Goal: Task Accomplishment & Management: Complete application form

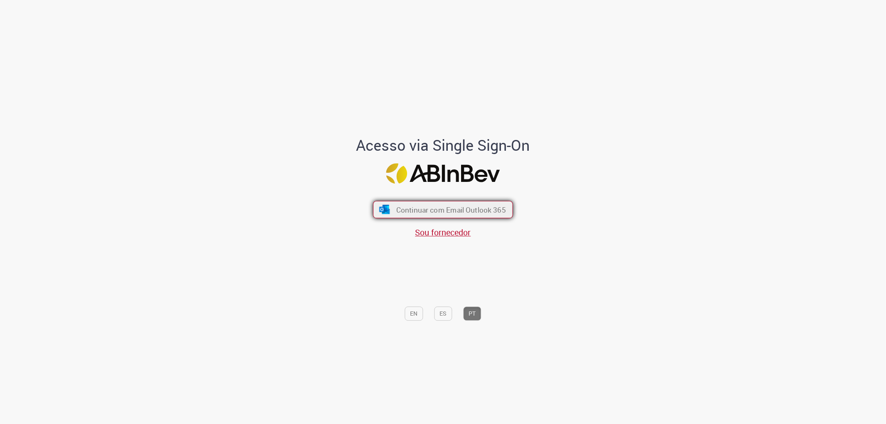
click at [472, 204] on button "Continuar com Email Outlook 365" at bounding box center [443, 209] width 140 height 17
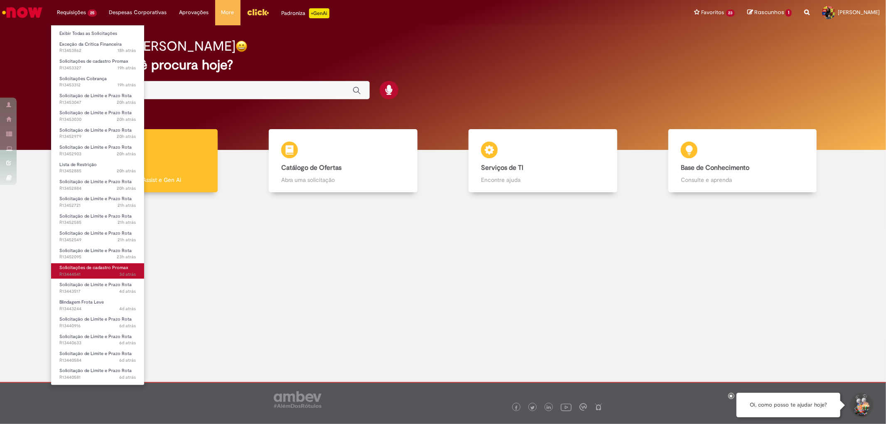
scroll to position [85, 0]
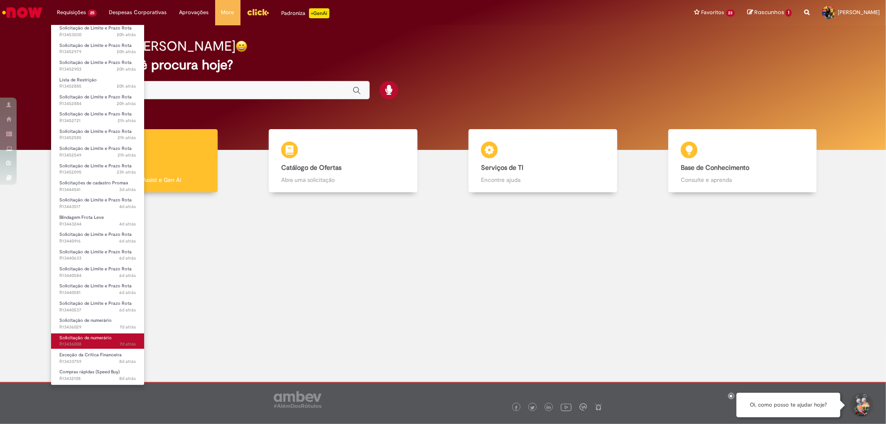
click at [91, 335] on span "Solicitação de numerário" at bounding box center [85, 338] width 52 height 6
click at [89, 340] on span "Solicitação de numerário" at bounding box center [85, 338] width 52 height 6
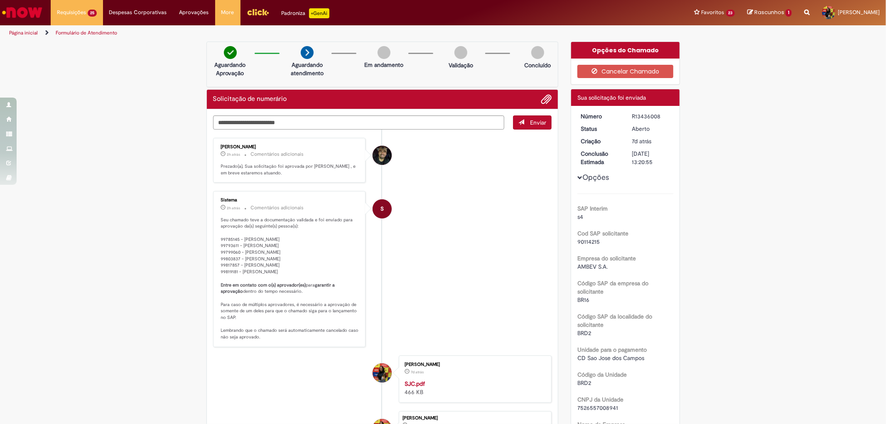
drag, startPoint x: 215, startPoint y: 220, endPoint x: 334, endPoint y: 273, distance: 129.8
click at [334, 273] on div "Sistema 2h atrás 2 horas atrás Comentários adicionais Seu chamado teve a docume…" at bounding box center [290, 269] width 148 height 151
click at [334, 273] on p "Seu chamado teve a documentação validada e foi enviado para aprovação da(s) seg…" at bounding box center [290, 279] width 138 height 124
click at [456, 276] on li "S Sistema 2h atrás 2 horas atrás Comentários adicionais Seu chamado teve a docu…" at bounding box center [382, 269] width 339 height 156
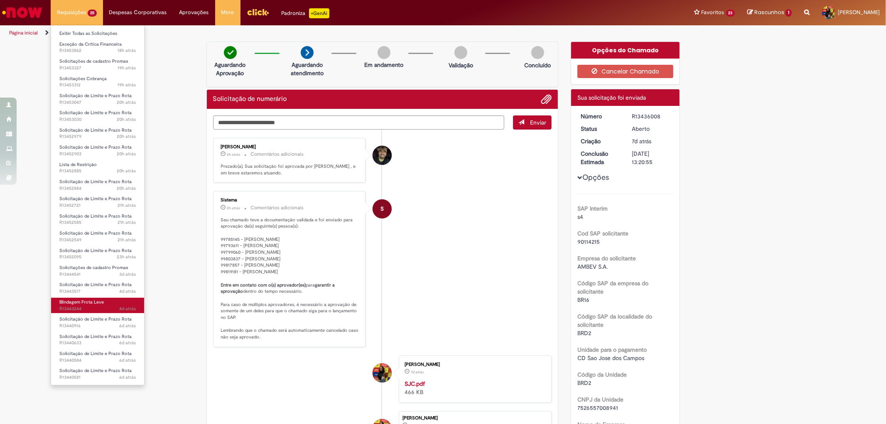
click at [103, 308] on span "4d atrás 4 dias atrás R13443244" at bounding box center [97, 309] width 76 height 7
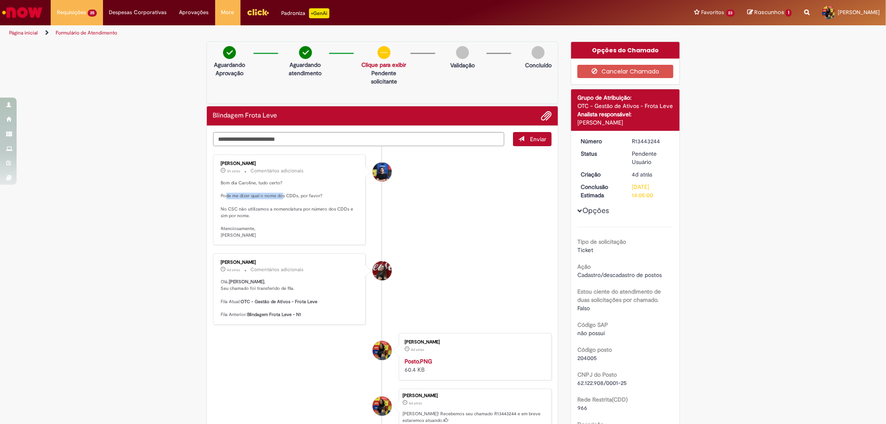
drag, startPoint x: 221, startPoint y: 198, endPoint x: 279, endPoint y: 197, distance: 57.8
click at [279, 197] on p "Bom dia Caroline, tudo certo? Pode me dizer qual o nome dos CDDs, por favor? No…" at bounding box center [290, 209] width 138 height 59
drag, startPoint x: 221, startPoint y: 209, endPoint x: 335, endPoint y: 217, distance: 114.5
click at [335, 217] on p "Bom dia Caroline, tudo certo? Pode me dizer qual o nome dos CDDs, por favor? No…" at bounding box center [290, 209] width 138 height 59
click at [306, 229] on p "Bom dia Caroline, tudo certo? Pode me dizer qual o nome dos CDDs, por favor? No…" at bounding box center [290, 209] width 138 height 59
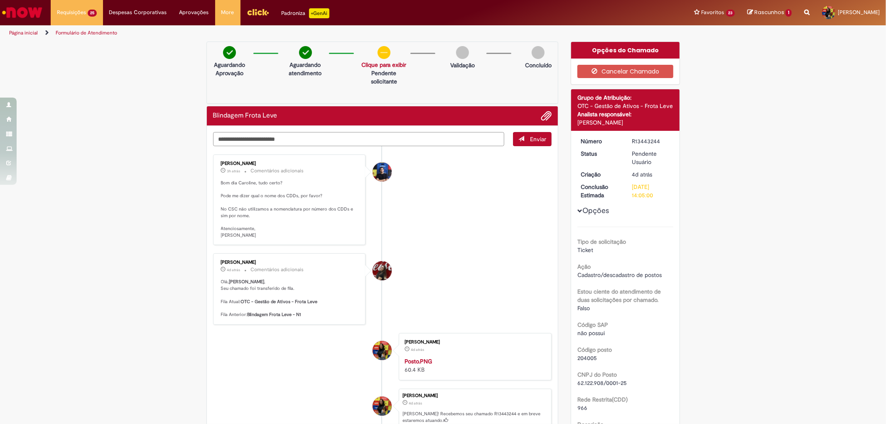
click at [300, 138] on textarea "Digite sua mensagem aqui..." at bounding box center [359, 139] width 292 height 14
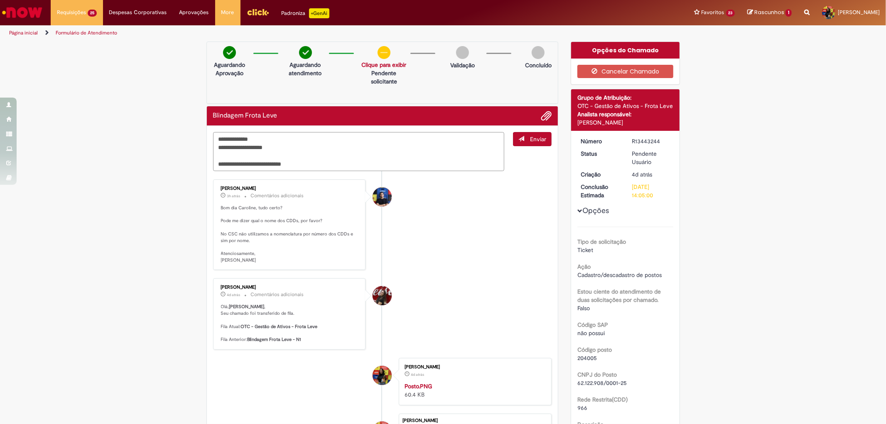
scroll to position [92, 0]
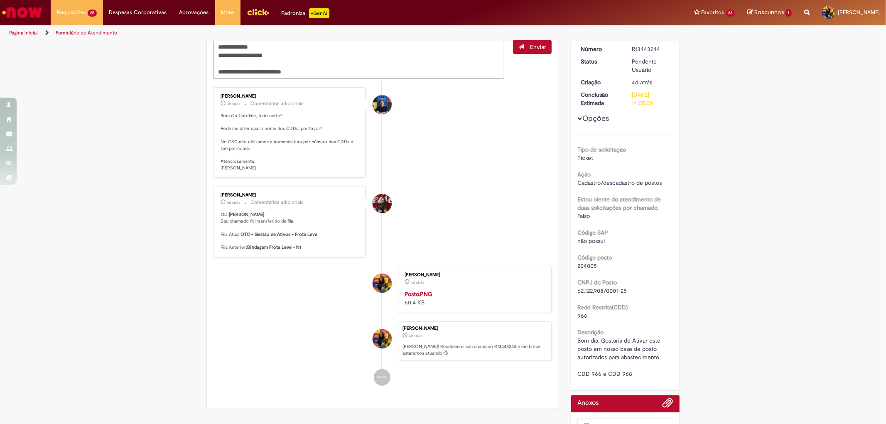
click at [290, 71] on textarea "**********" at bounding box center [359, 59] width 292 height 39
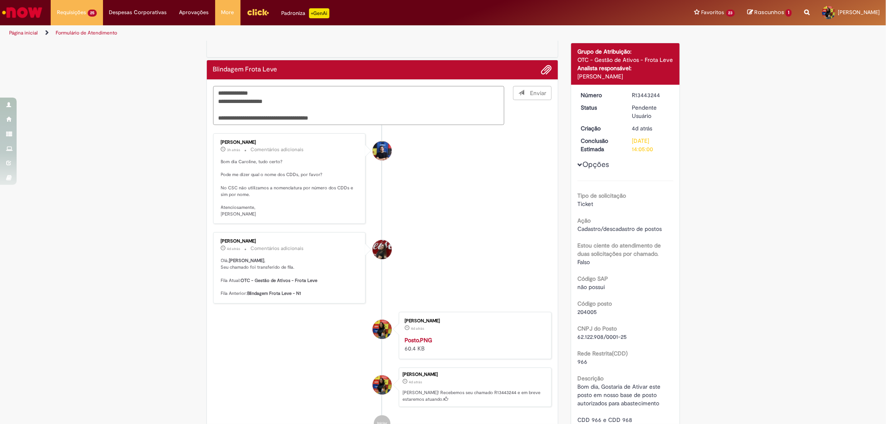
type textarea "**********"
click at [529, 91] on span "Enviar" at bounding box center [533, 105] width 38 height 39
click at [346, 113] on textarea "**********" at bounding box center [359, 105] width 292 height 39
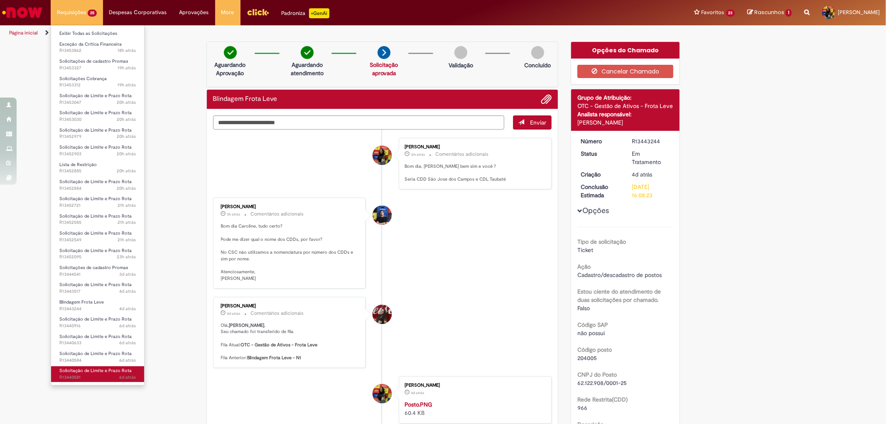
scroll to position [85, 0]
click at [96, 376] on span "8d atrás 8 dias atrás R13432108" at bounding box center [97, 379] width 76 height 7
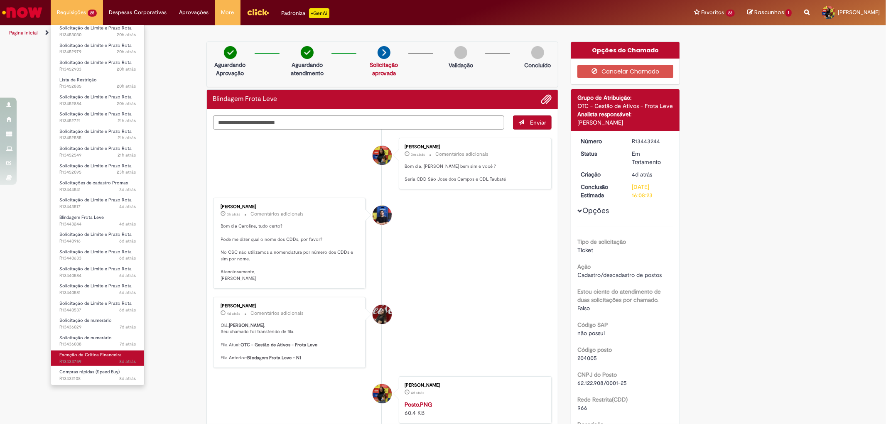
click at [94, 356] on span "Exceção da Crítica Financeira" at bounding box center [90, 355] width 62 height 6
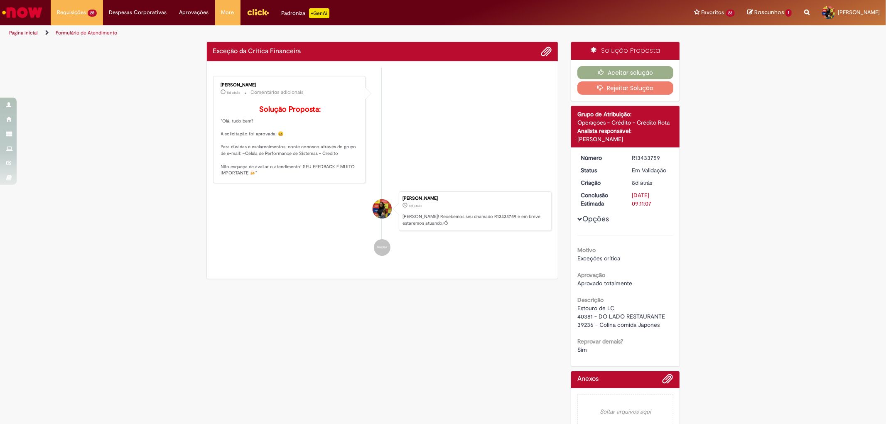
click at [441, 130] on li "Jonas Correia 8d atrás 8 dias atrás Comentários adicionais Solução Proposta: "O…" at bounding box center [382, 129] width 339 height 107
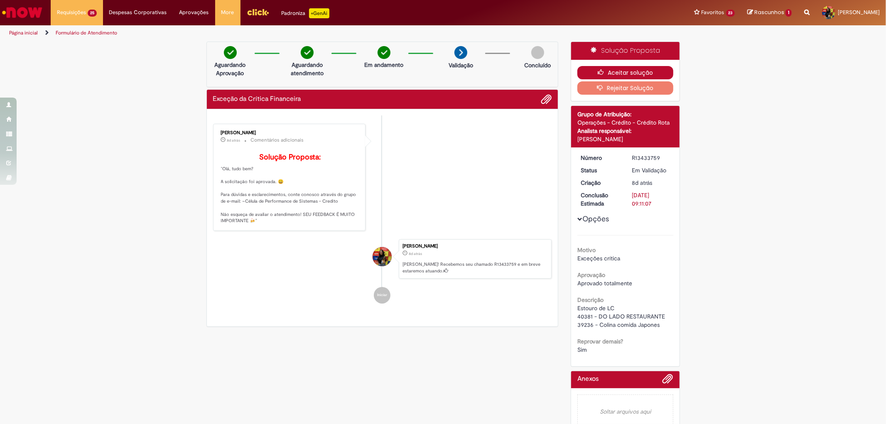
click at [600, 69] on button "Aceitar solução" at bounding box center [626, 72] width 96 height 13
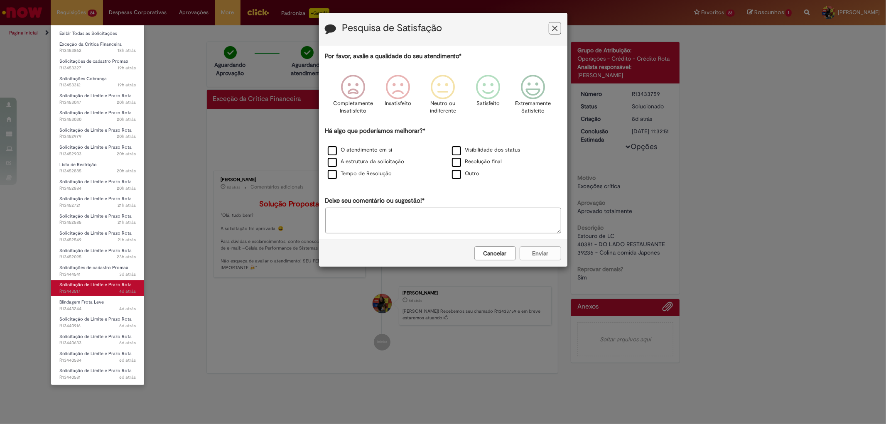
scroll to position [68, 0]
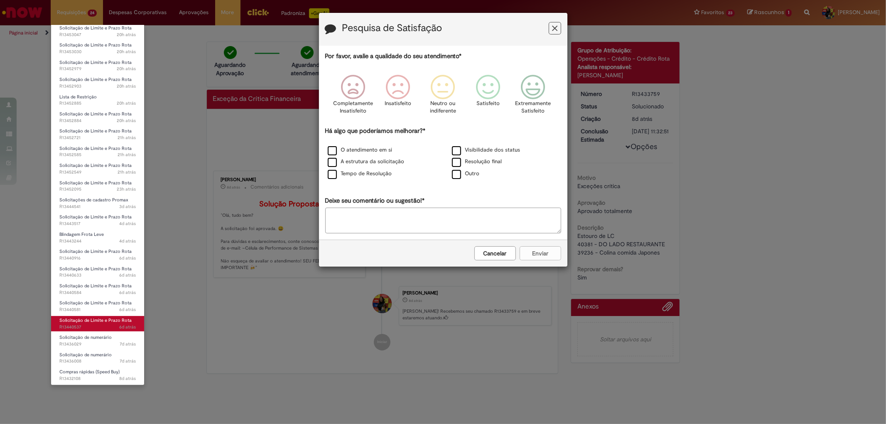
click at [103, 318] on span "Solicitação de Limite e Prazo Rota" at bounding box center [95, 320] width 72 height 6
click at [100, 320] on span "Solicitação de Limite e Prazo Rota" at bounding box center [95, 320] width 72 height 6
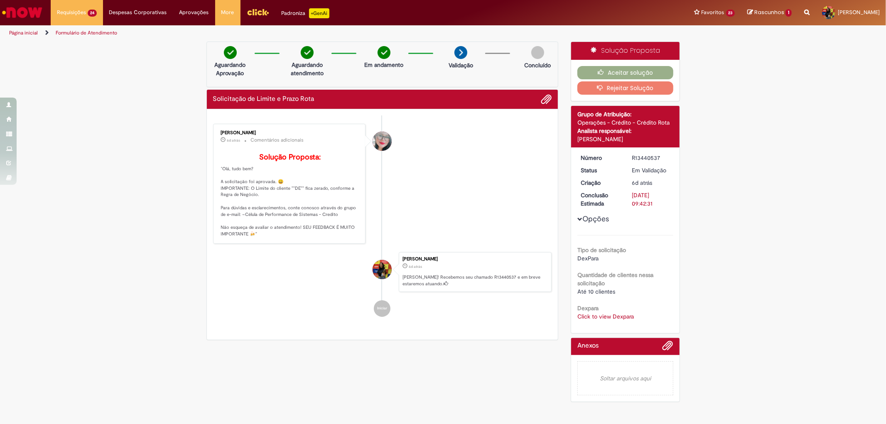
click at [599, 315] on link "Click to view Dexpara" at bounding box center [606, 316] width 57 height 7
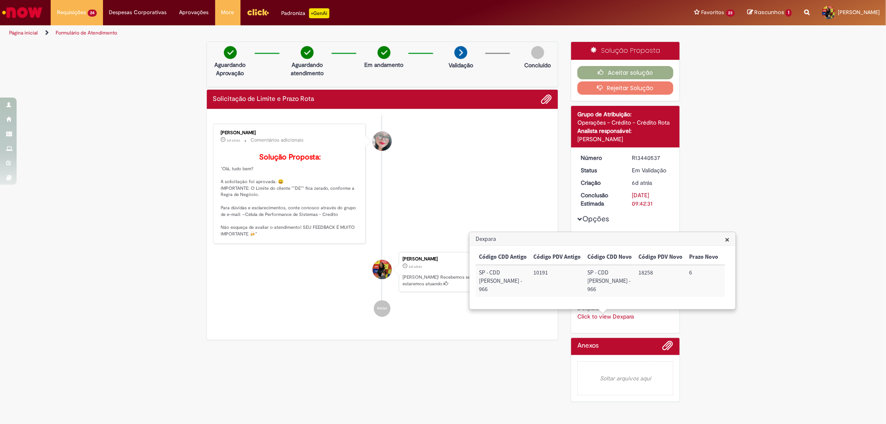
click at [491, 184] on li "Franciele Fernanda Melo dos Santos 6d atrás 6 dias atrás Comentários adicionais…" at bounding box center [382, 184] width 339 height 121
click at [628, 71] on button "Aceitar solução" at bounding box center [626, 72] width 96 height 13
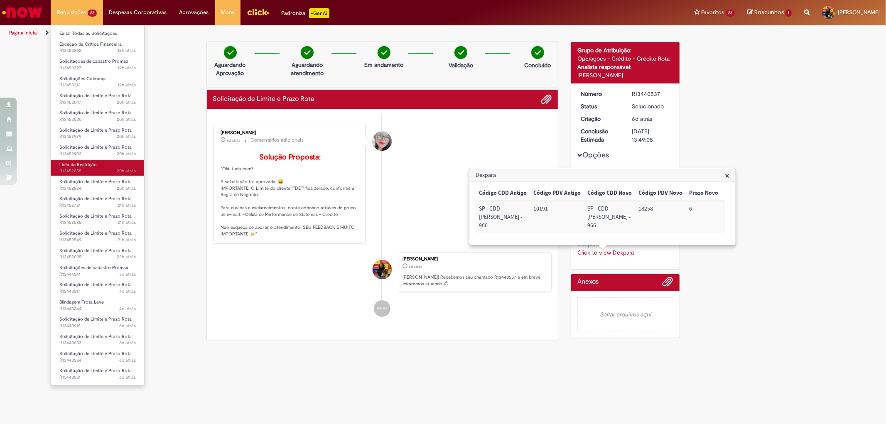
click at [98, 169] on span "20h atrás 20 horas atrás R13452885" at bounding box center [97, 171] width 76 height 7
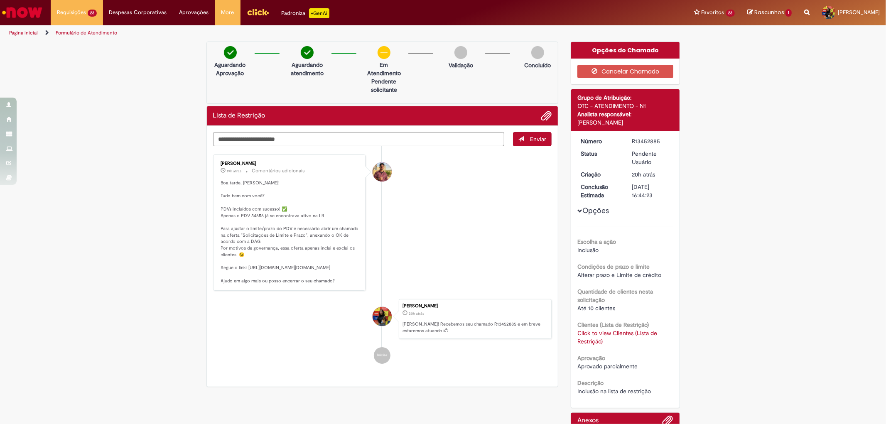
drag, startPoint x: 242, startPoint y: 267, endPoint x: 355, endPoint y: 291, distance: 115.2
click at [355, 284] on p "Boa tarde, Caroline! Tudo bem com você? PDVs incluídos com sucesso! ✅ Apenas o …" at bounding box center [290, 232] width 138 height 104
click at [235, 278] on p "Boa tarde, Caroline! Tudo bem com você? PDVs incluídos com sucesso! ✅ Apenas o …" at bounding box center [290, 232] width 138 height 104
click at [244, 267] on p "Boa tarde, Caroline! Tudo bem com você? PDVs incluídos com sucesso! ✅ Apenas o …" at bounding box center [290, 232] width 138 height 104
drag, startPoint x: 244, startPoint y: 267, endPoint x: 344, endPoint y: 291, distance: 102.7
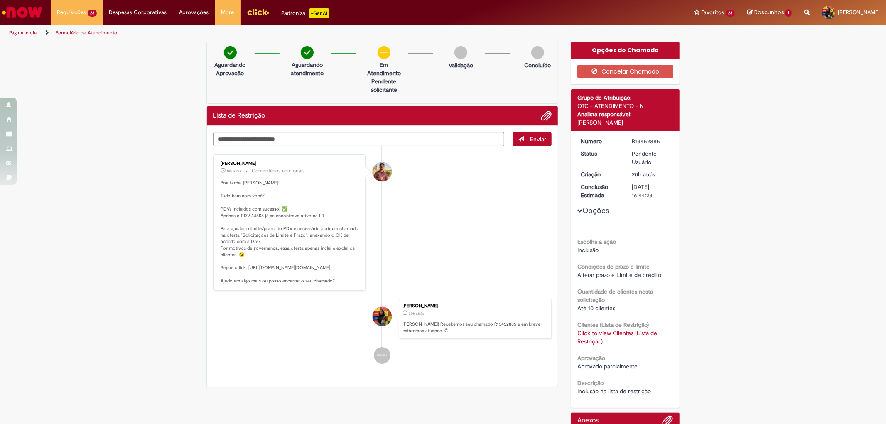
click at [344, 284] on p "Boa tarde, Caroline! Tudo bem com você? PDVs incluídos com sucesso! ✅ Apenas o …" at bounding box center [290, 232] width 138 height 104
copy p "ttps://ambev.service-now.com/ambevnow?id=sc_cat_item&table=sc_cat_item&sys_id=0…"
click at [422, 233] on li "Vitor Jeremias Da Silva 19h atrás 19 horas atrás Comentários adicionais Boa tar…" at bounding box center [382, 223] width 339 height 136
drag, startPoint x: 229, startPoint y: 231, endPoint x: 335, endPoint y: 252, distance: 108.1
click at [335, 252] on p "Boa tarde, Caroline! Tudo bem com você? PDVs incluídos com sucesso! ✅ Apenas o …" at bounding box center [290, 232] width 138 height 104
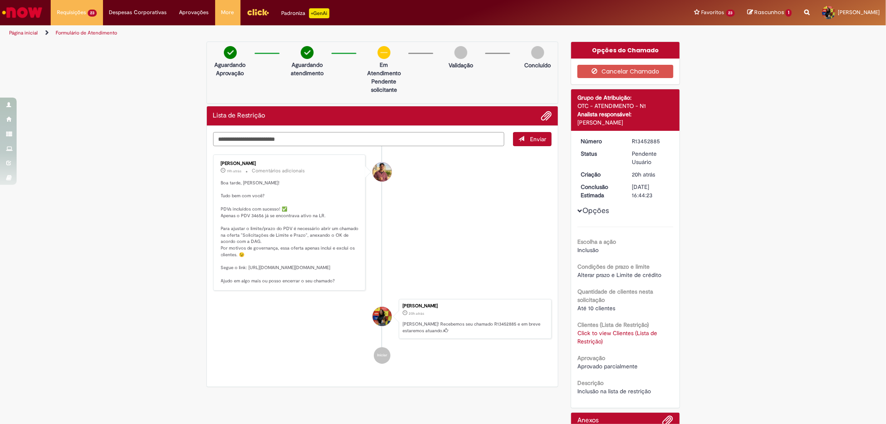
click at [310, 143] on textarea "Digite sua mensagem aqui..." at bounding box center [359, 139] width 292 height 14
type textarea "**********"
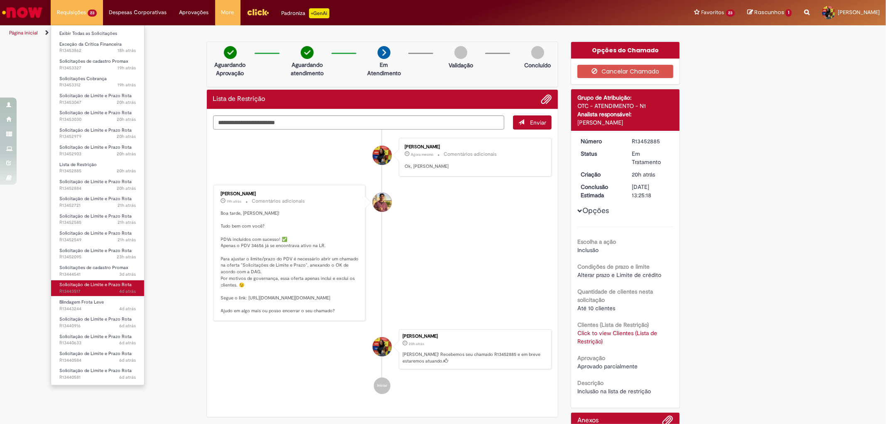
click at [104, 287] on span "Solicitação de Limite e Prazo Rota" at bounding box center [95, 285] width 72 height 6
click at [98, 288] on span "4d atrás 4 dias atrás R13443517" at bounding box center [97, 291] width 76 height 7
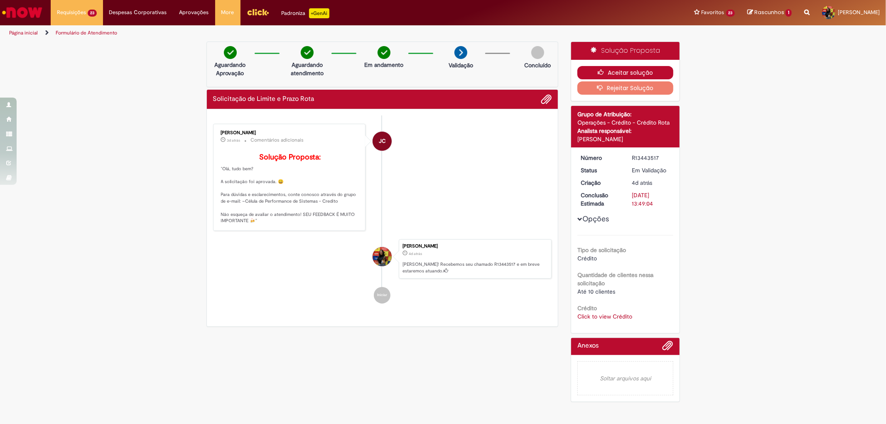
click at [620, 69] on button "Aceitar solução" at bounding box center [626, 72] width 96 height 13
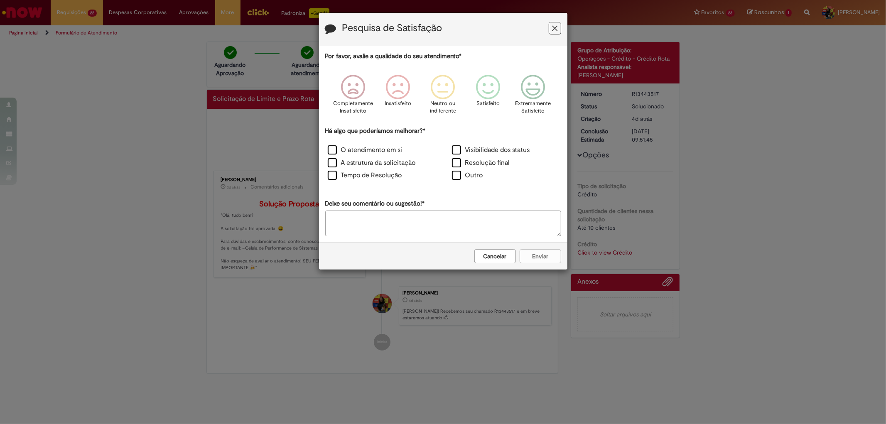
click at [22, 156] on div "Pesquisa de Satisfação Por favor, avalie a qualidade do seu atendimento* Comple…" at bounding box center [443, 212] width 886 height 424
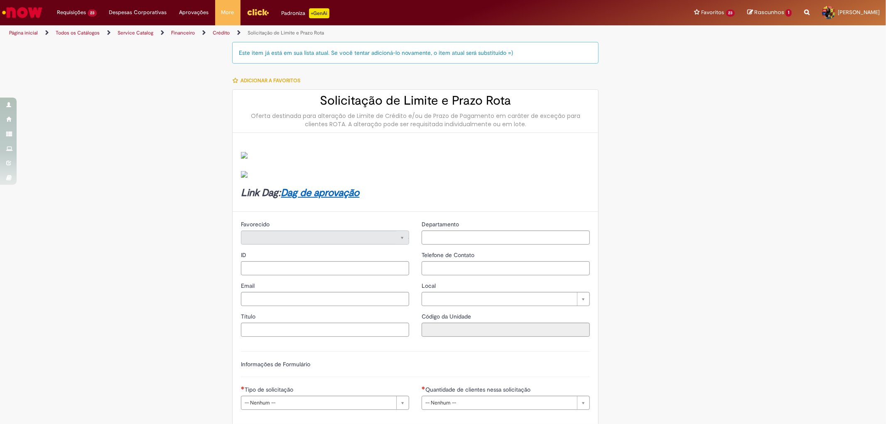
type input "********"
type input "**********"
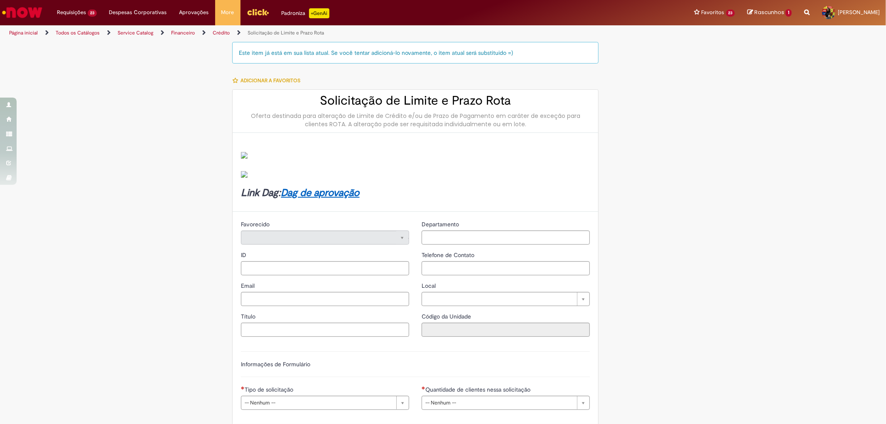
type input "****"
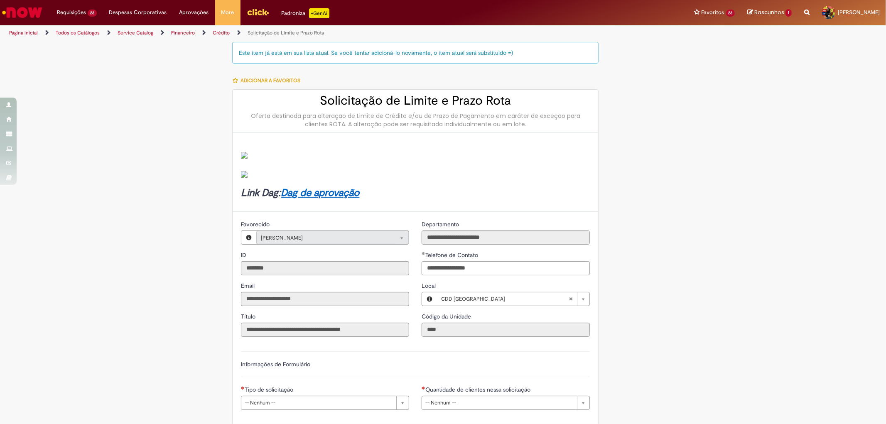
type input "**********"
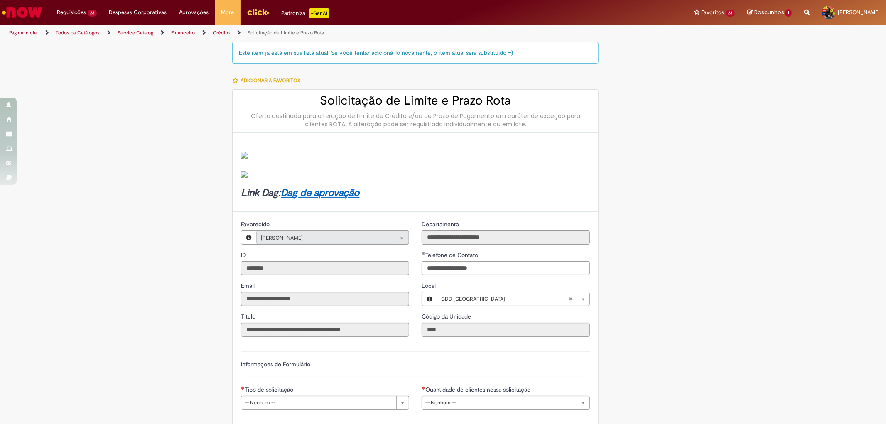
type input "**********"
